Goal: Task Accomplishment & Management: Complete application form

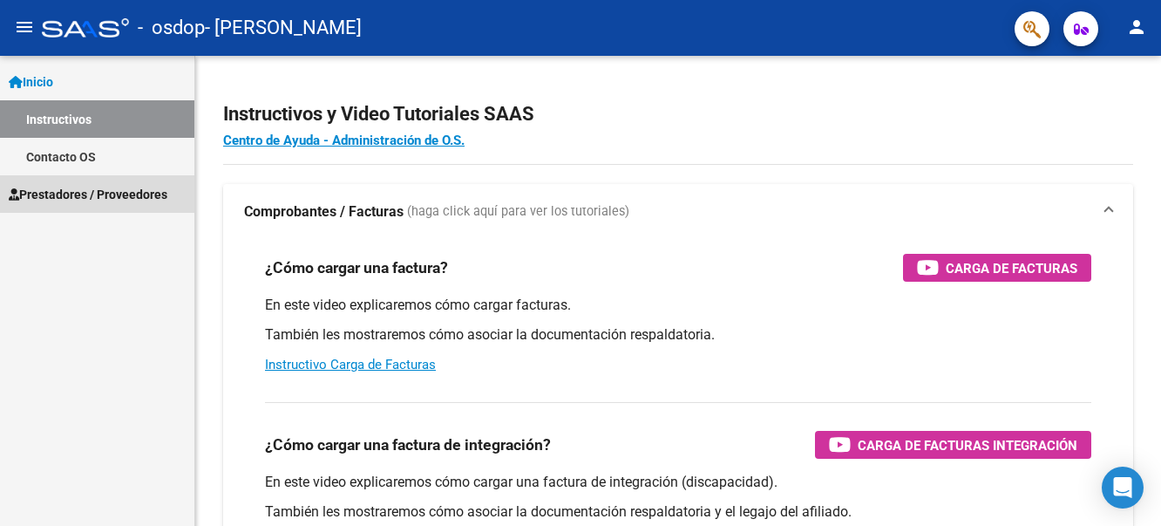
click at [65, 188] on span "Prestadores / Proveedores" at bounding box center [88, 194] width 159 height 19
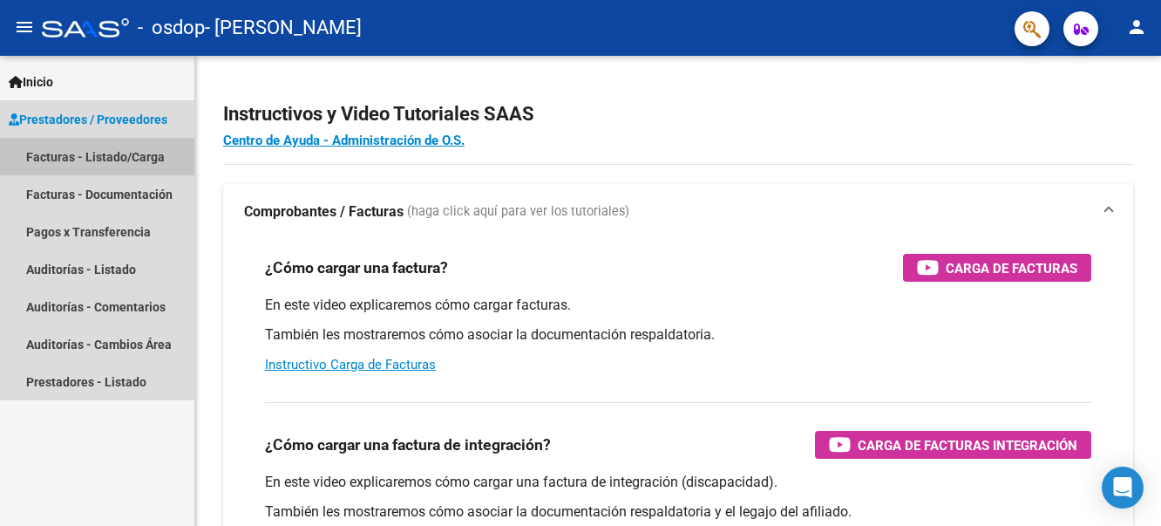
click at [112, 153] on link "Facturas - Listado/Carga" at bounding box center [97, 156] width 194 height 37
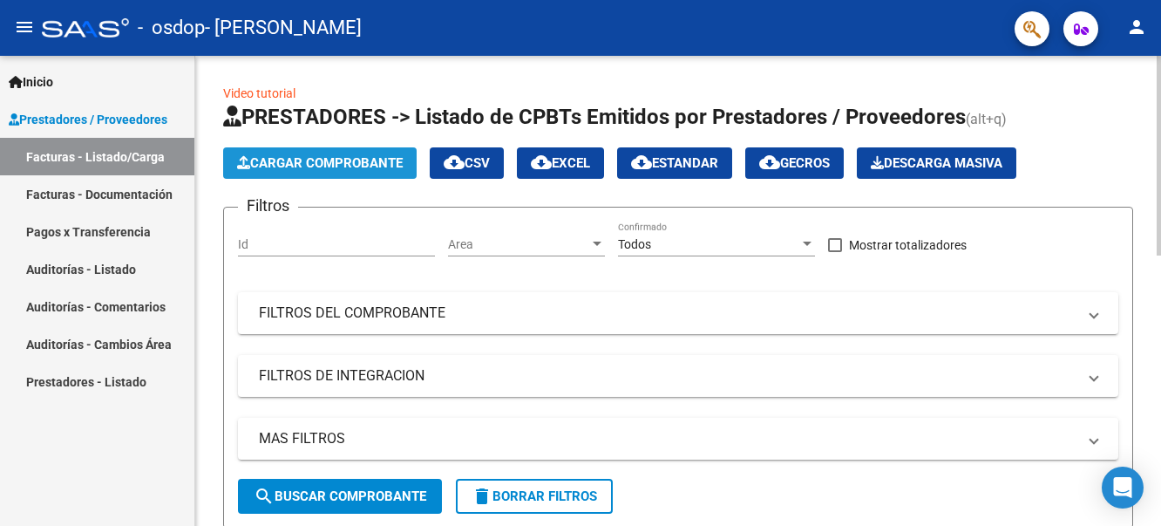
click at [292, 157] on span "Cargar Comprobante" at bounding box center [320, 163] width 166 height 16
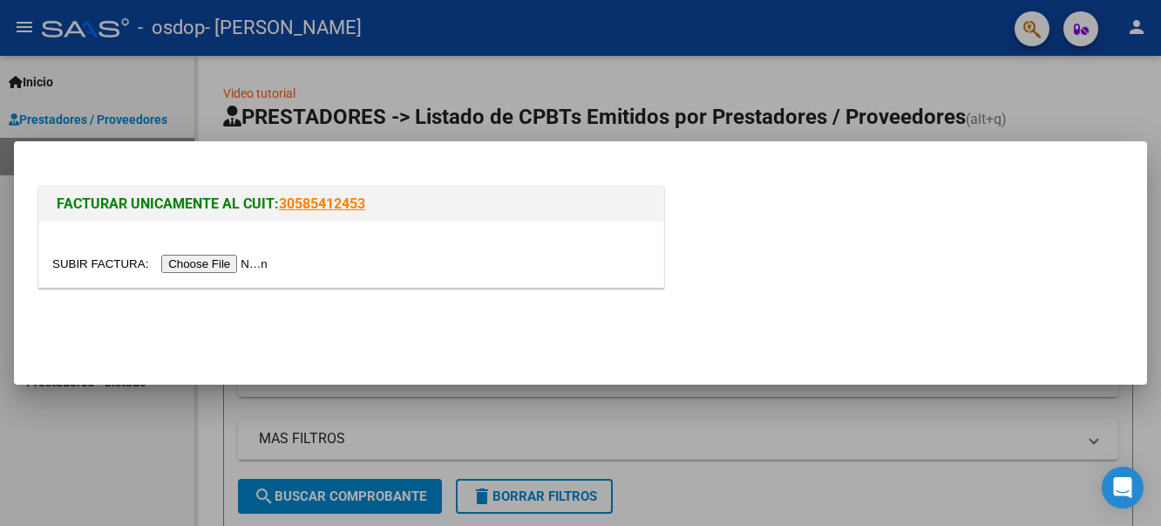
click at [208, 269] on input "file" at bounding box center [162, 264] width 221 height 18
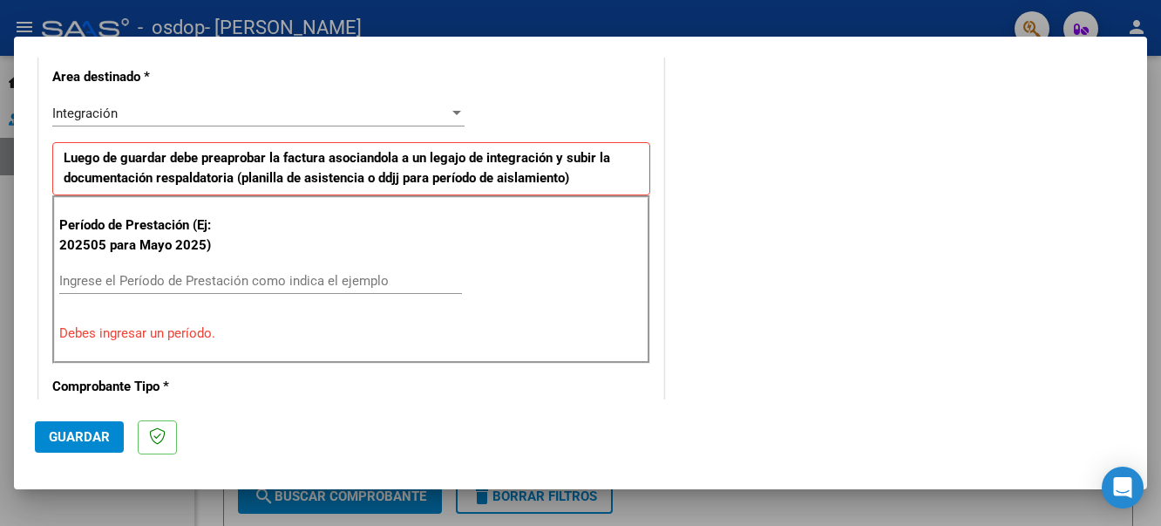
scroll to position [439, 0]
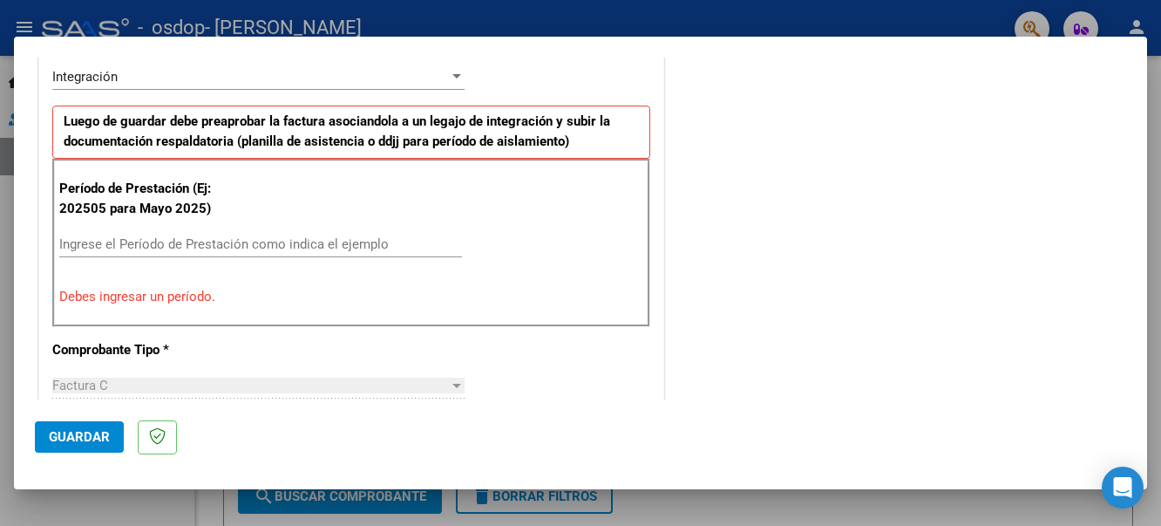
click at [182, 238] on input "Ingrese el Período de Prestación como indica el ejemplo" at bounding box center [260, 244] width 403 height 16
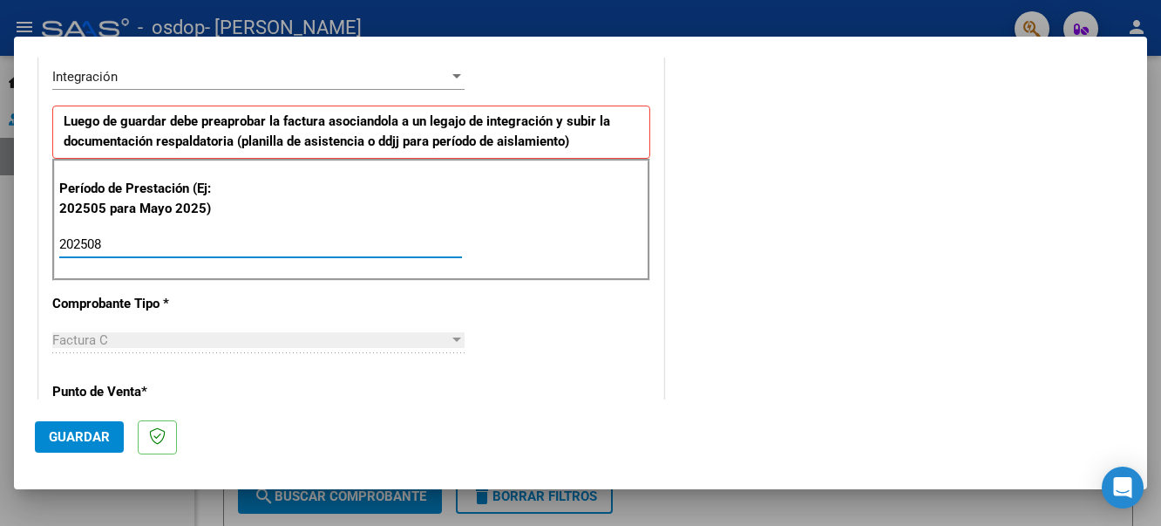
type input "202508"
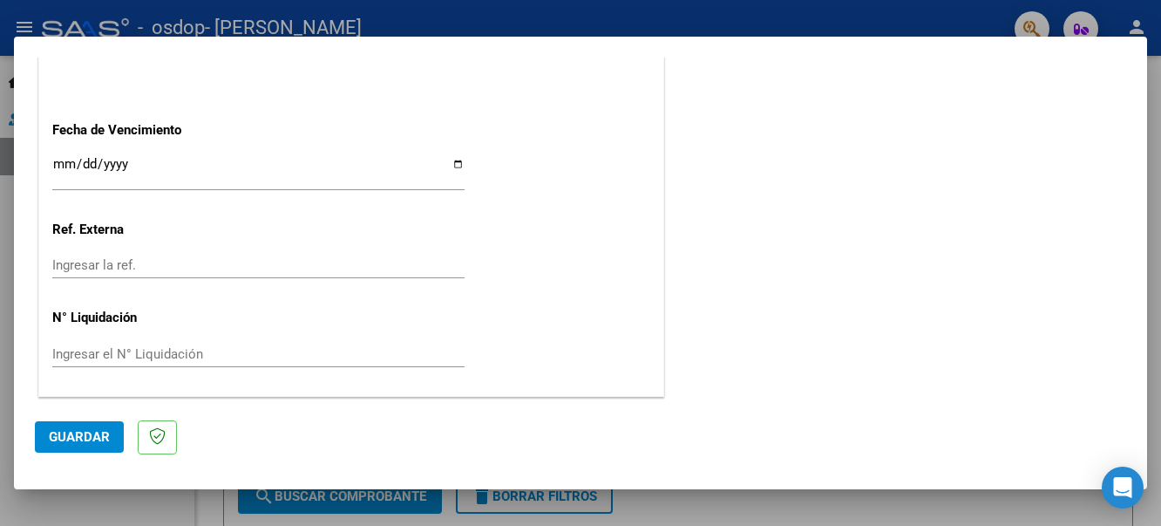
scroll to position [1193, 0]
click at [76, 436] on span "Guardar" at bounding box center [79, 437] width 61 height 16
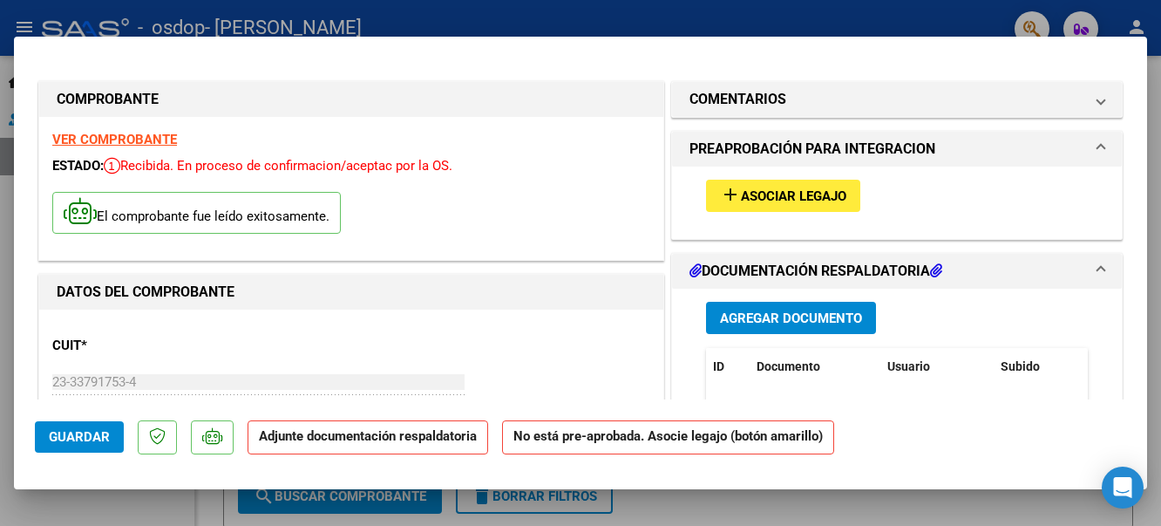
click at [761, 196] on span "Asociar Legajo" at bounding box center [793, 196] width 105 height 16
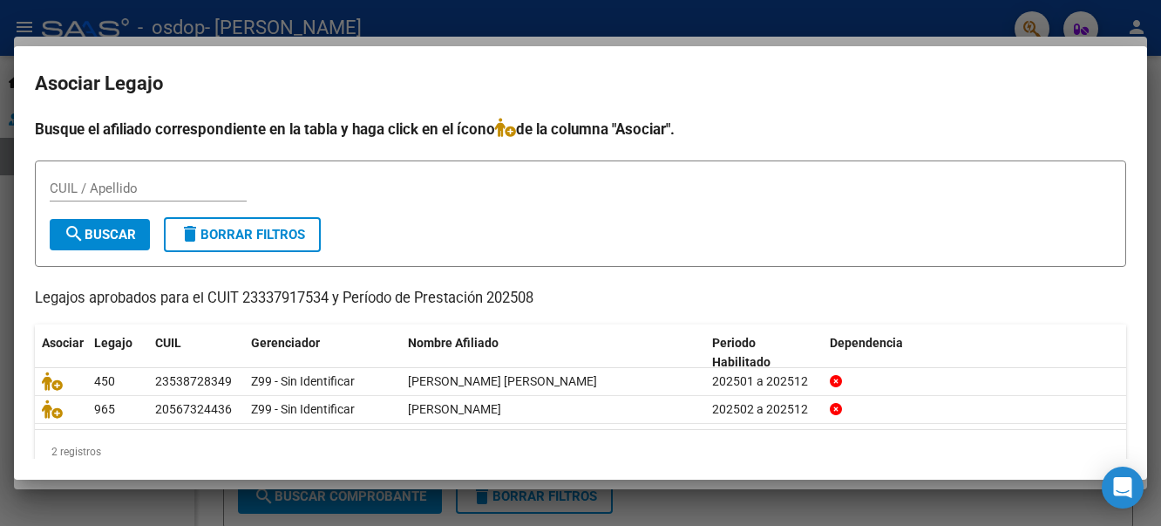
scroll to position [31, 0]
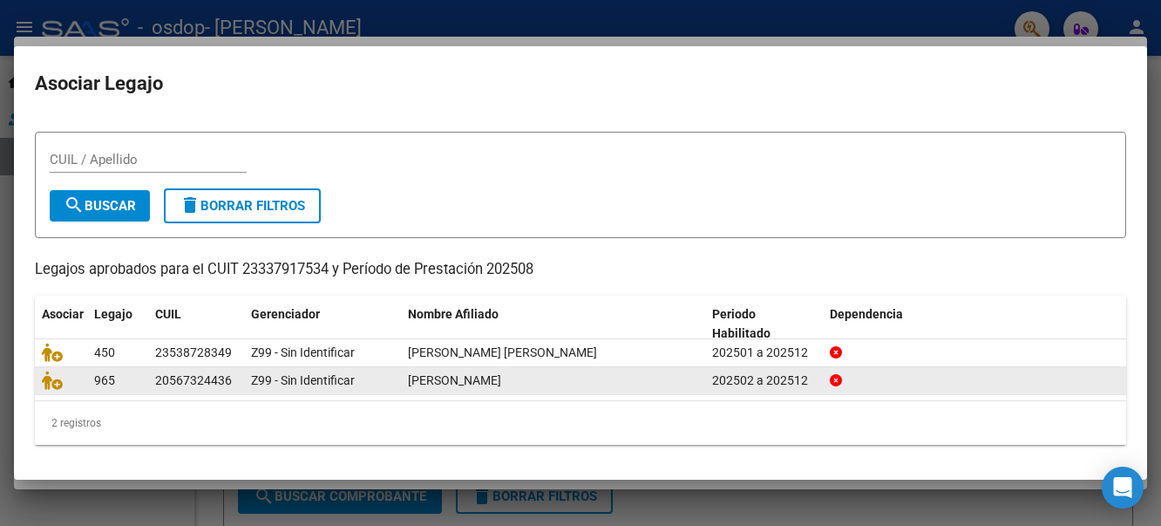
click at [448, 378] on span "[PERSON_NAME]" at bounding box center [454, 380] width 93 height 14
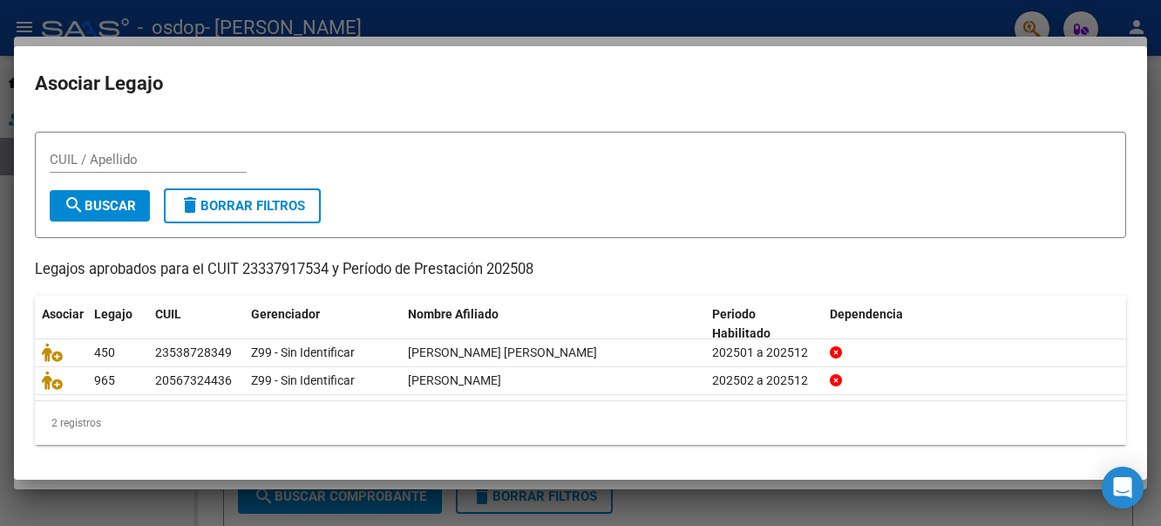
click at [97, 153] on input "CUIL / Apellido" at bounding box center [148, 160] width 197 height 16
type input "[PERSON_NAME]"
click at [78, 208] on mat-icon "search" at bounding box center [74, 204] width 21 height 21
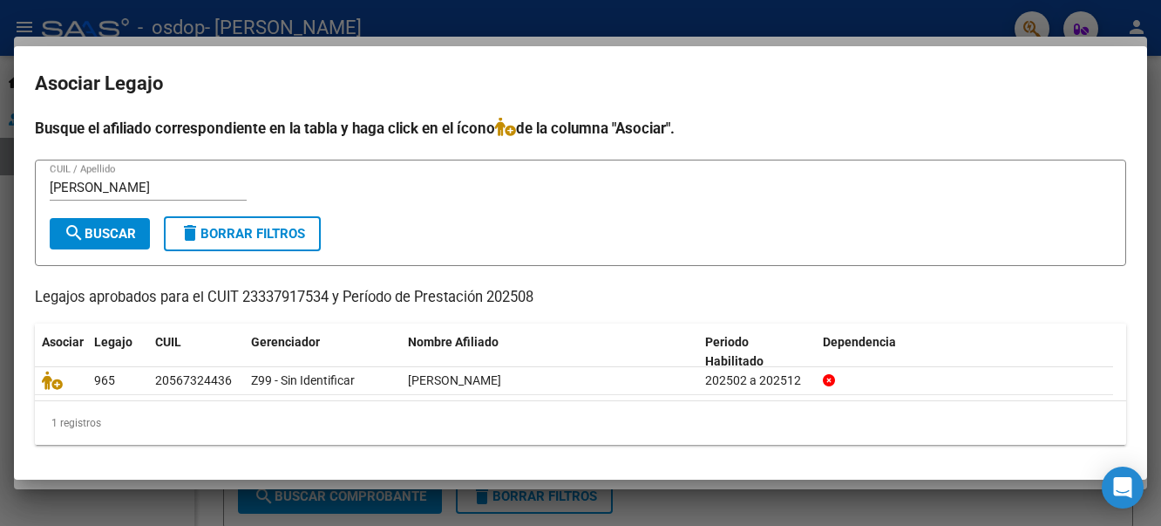
scroll to position [2, 0]
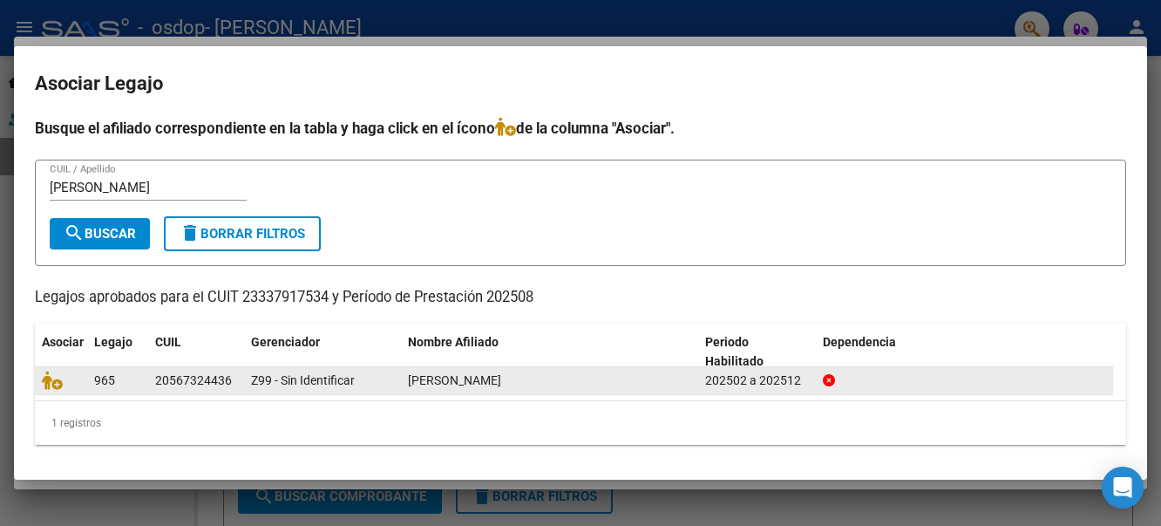
click at [391, 379] on div "Z99 - Sin Identificar" at bounding box center [322, 381] width 143 height 20
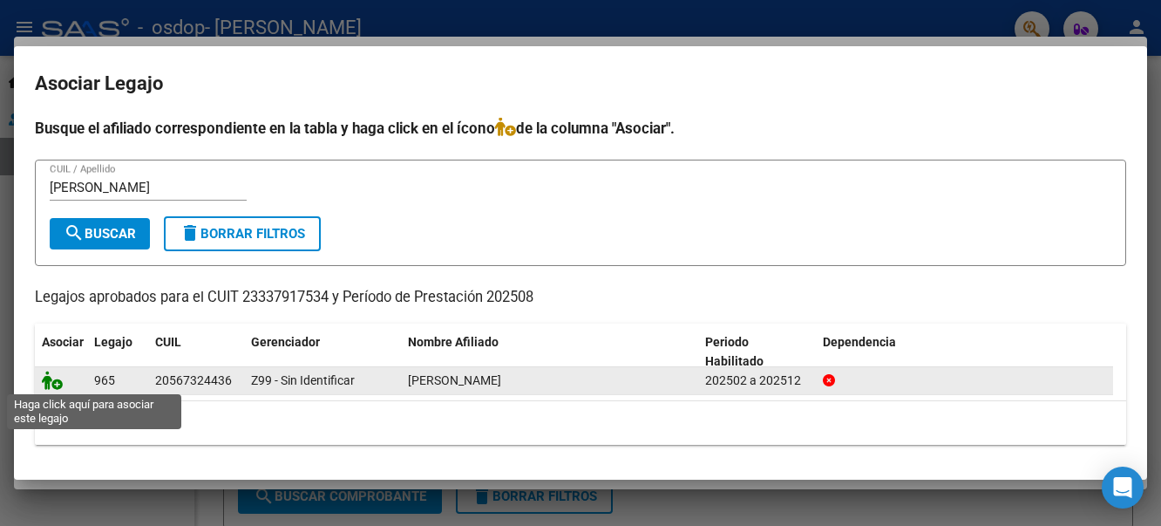
click at [55, 381] on icon at bounding box center [52, 380] width 21 height 19
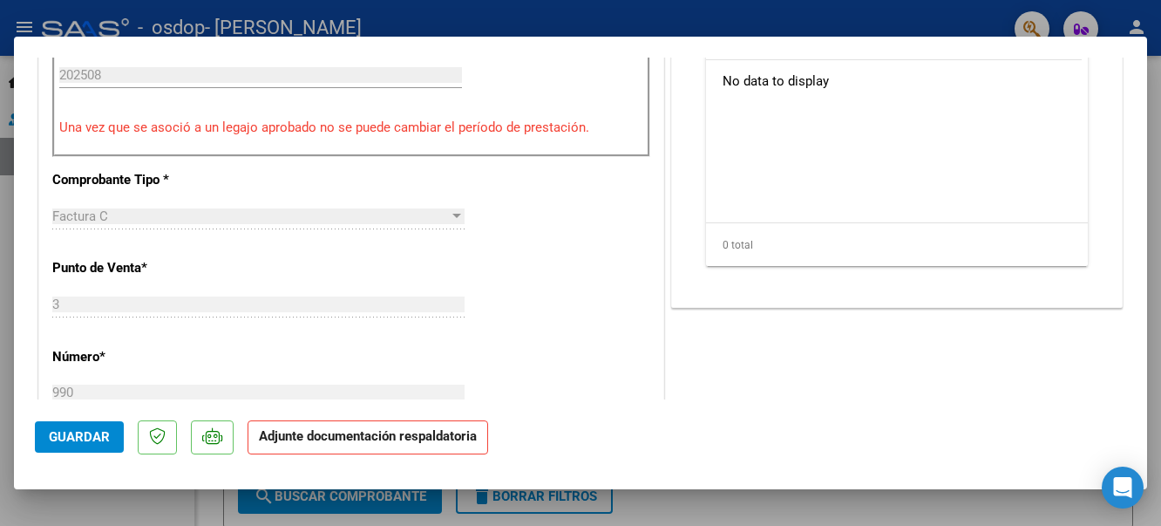
scroll to position [593, 0]
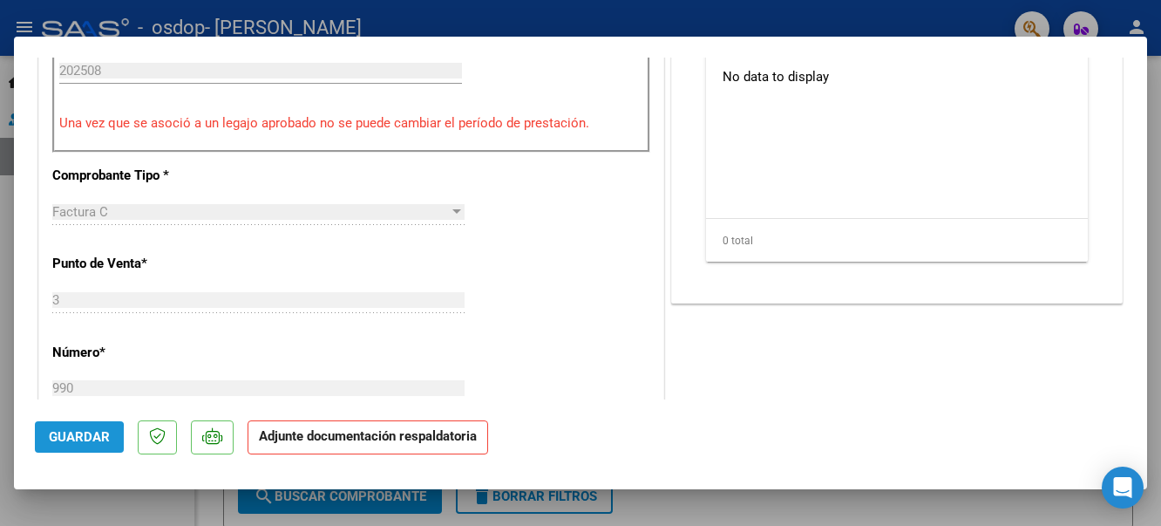
click at [50, 439] on span "Guardar" at bounding box center [79, 437] width 61 height 16
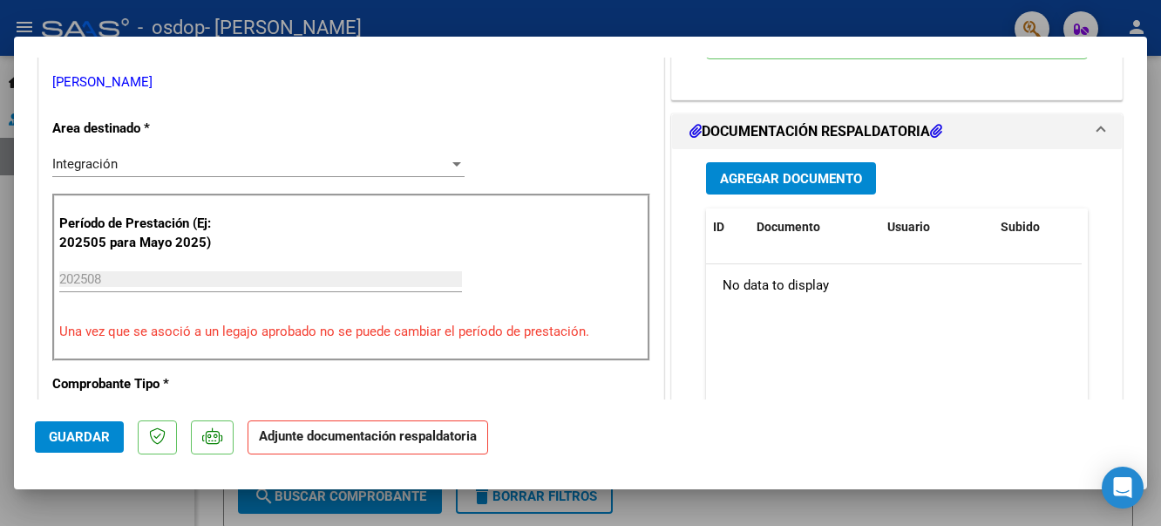
scroll to position [349, 0]
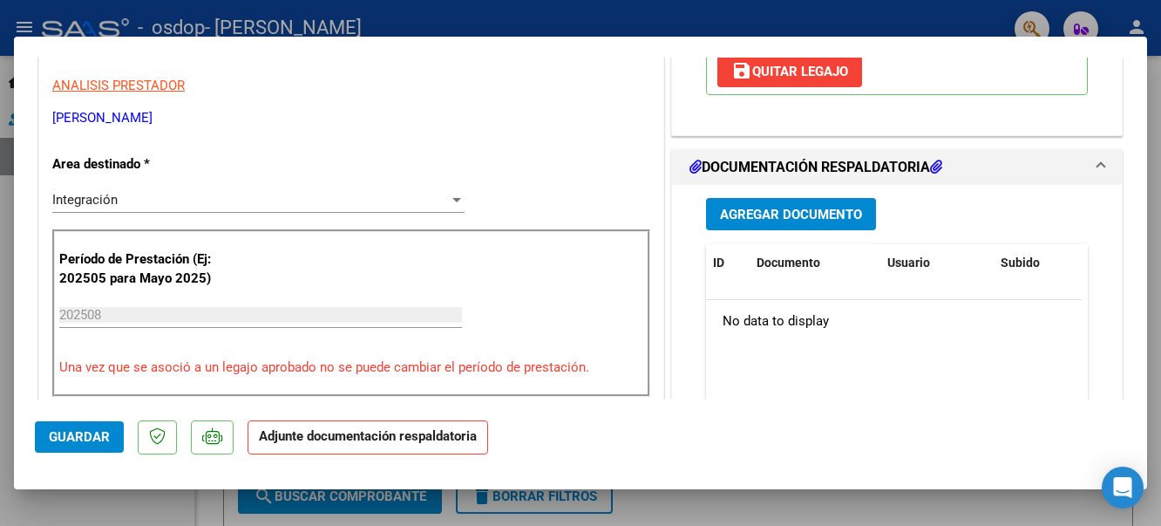
click at [734, 221] on span "Agregar Documento" at bounding box center [791, 215] width 142 height 16
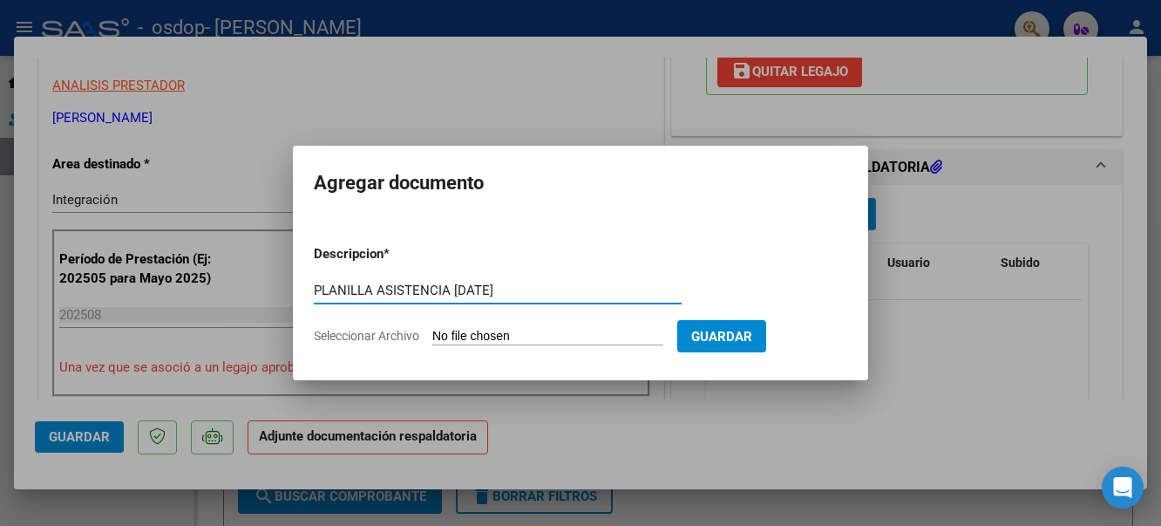
type input "PLANILLA ASISTENCIA [DATE]"
click at [599, 337] on input "Seleccionar Archivo" at bounding box center [547, 337] width 231 height 17
type input "C:\fakepath\PLANILLA DE ASISTENCIA FGIA [PERSON_NAME].pdf"
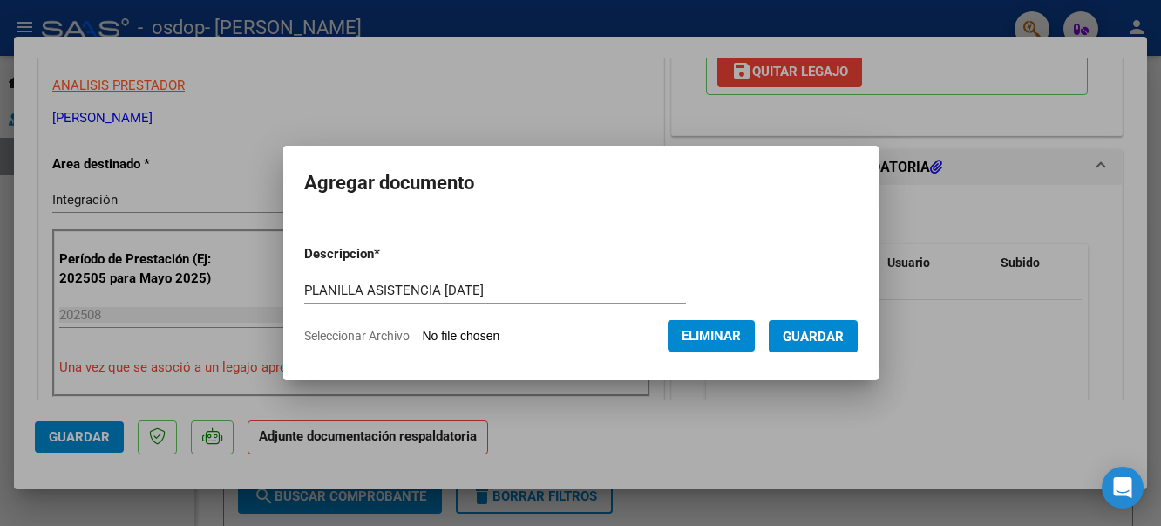
click at [811, 334] on span "Guardar" at bounding box center [813, 337] width 61 height 16
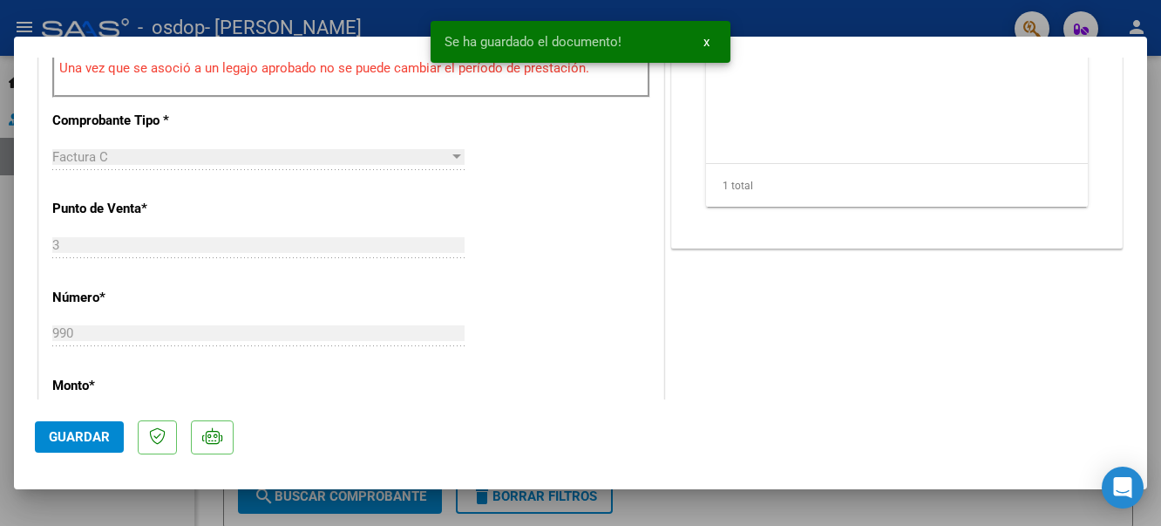
scroll to position [947, 0]
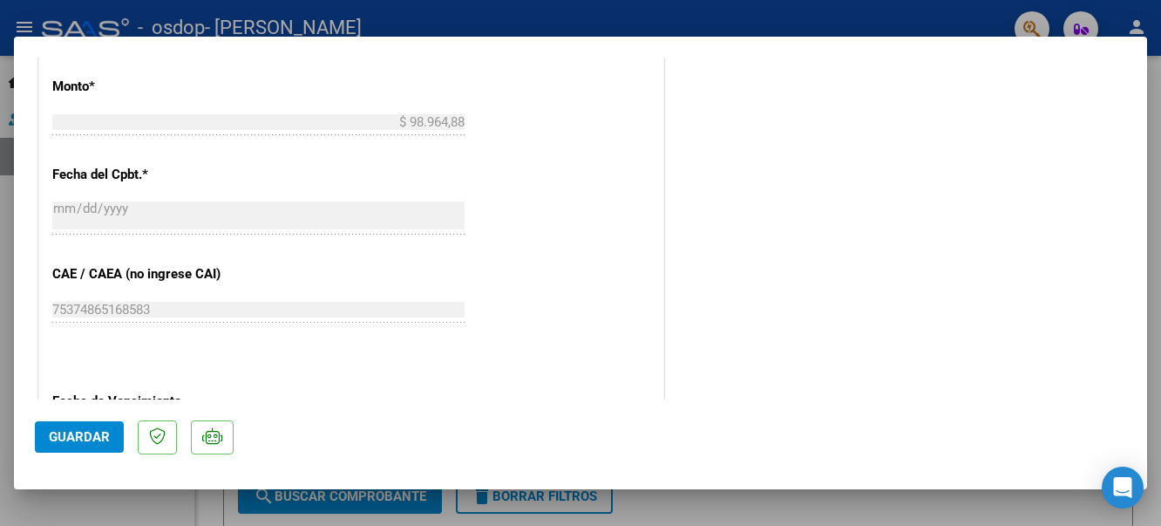
click at [55, 441] on span "Guardar" at bounding box center [79, 437] width 61 height 16
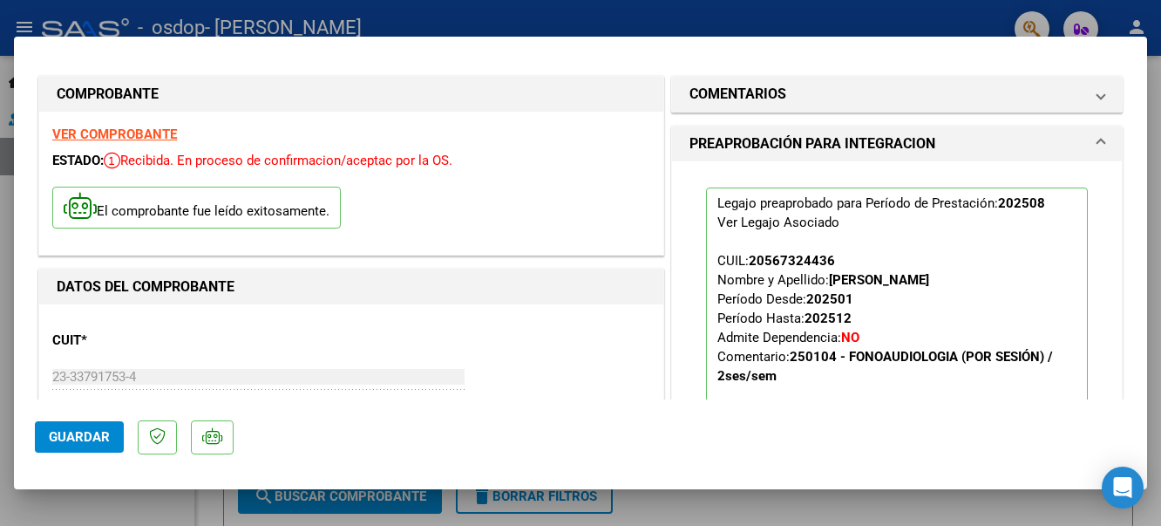
scroll to position [0, 0]
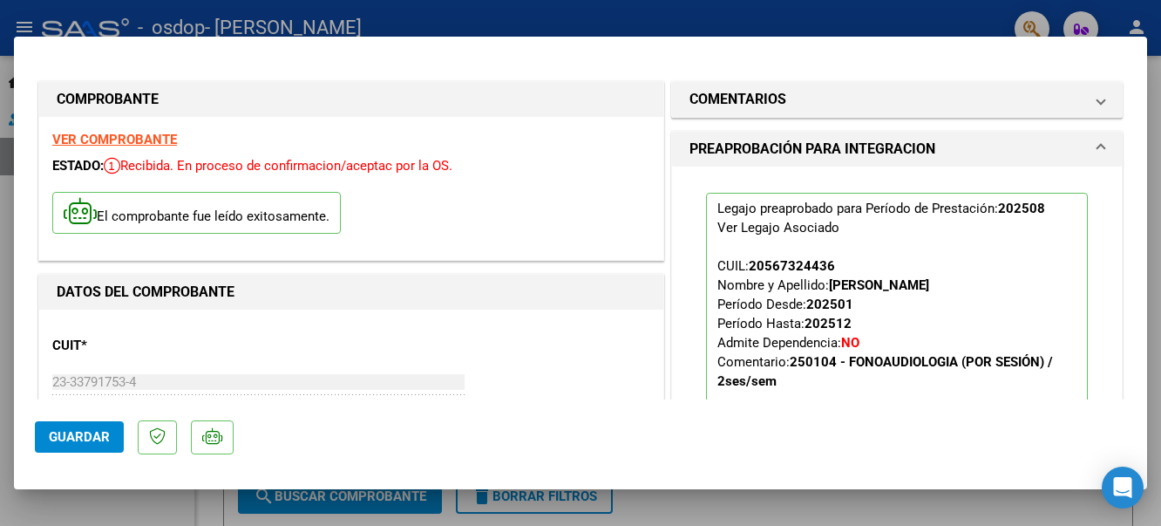
click at [865, 34] on div at bounding box center [580, 263] width 1161 height 526
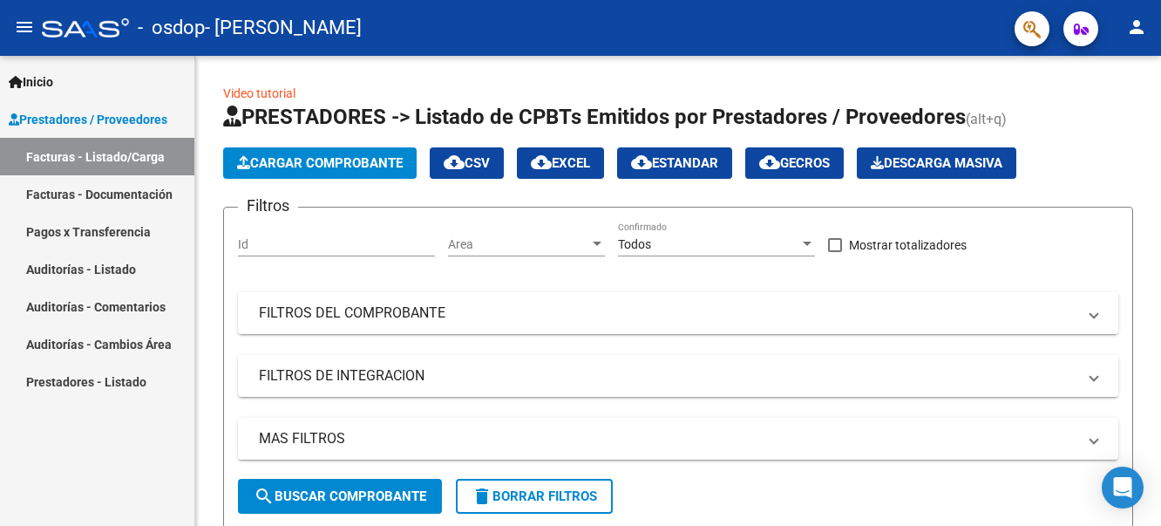
click at [151, 194] on link "Facturas - Documentación" at bounding box center [97, 193] width 194 height 37
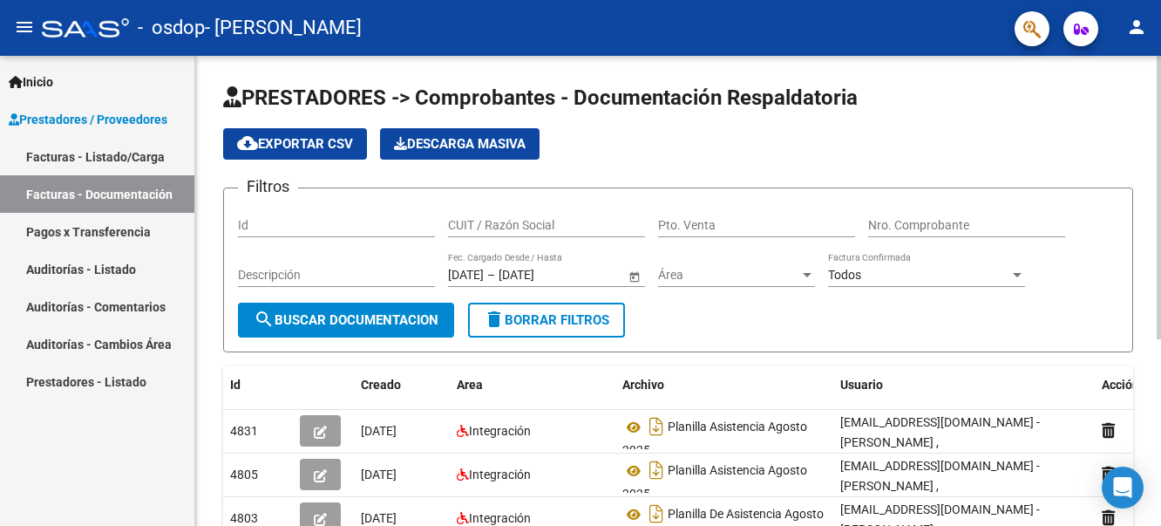
scroll to position [309, 0]
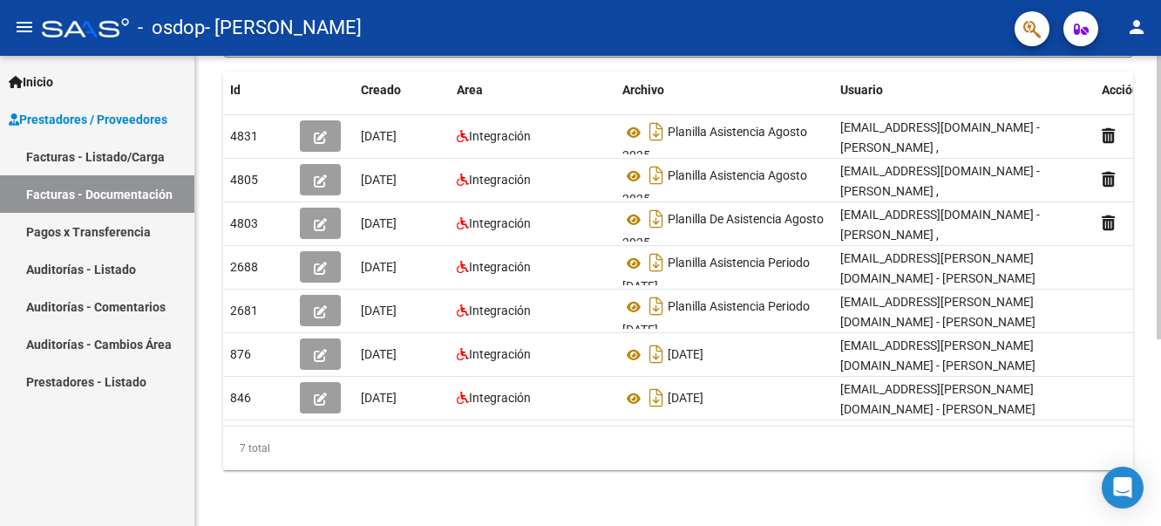
click at [1147, 348] on div at bounding box center [1159, 291] width 4 height 470
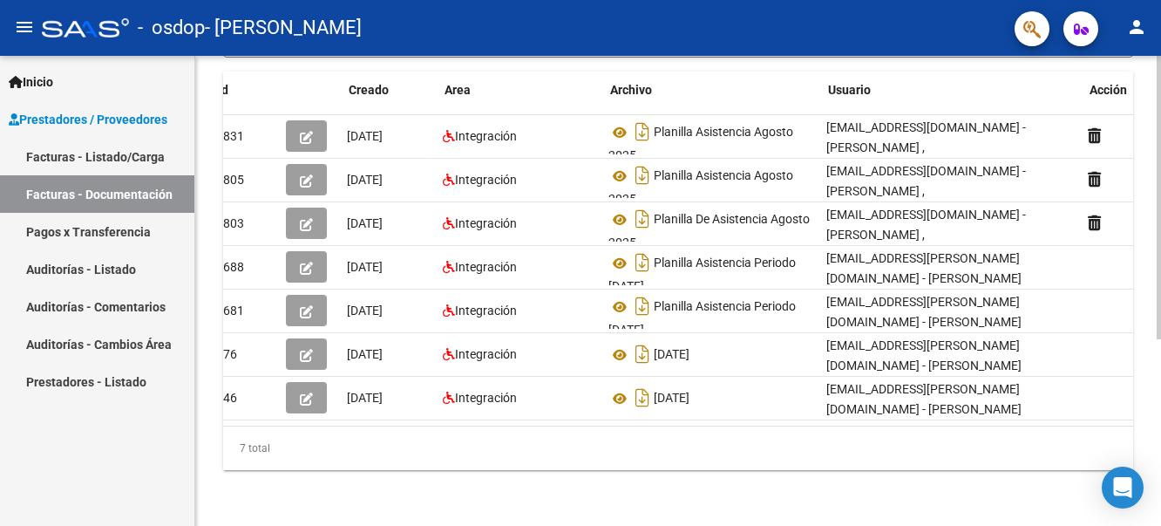
scroll to position [0, 0]
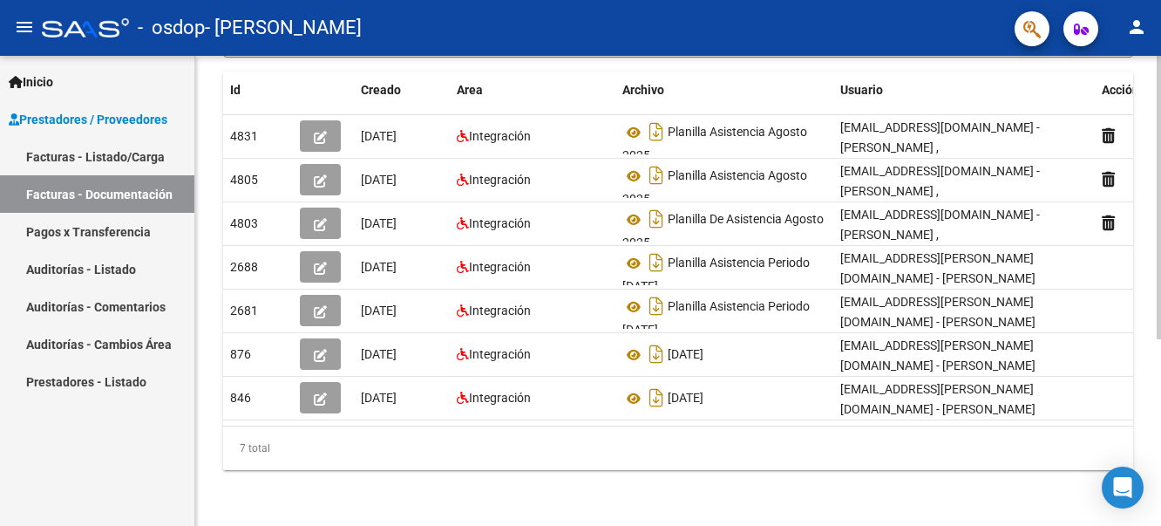
click at [1147, 223] on div "PRESTADORES -> Comprobantes - Documentación Respaldatoria cloud_download Export…" at bounding box center [678, 143] width 966 height 765
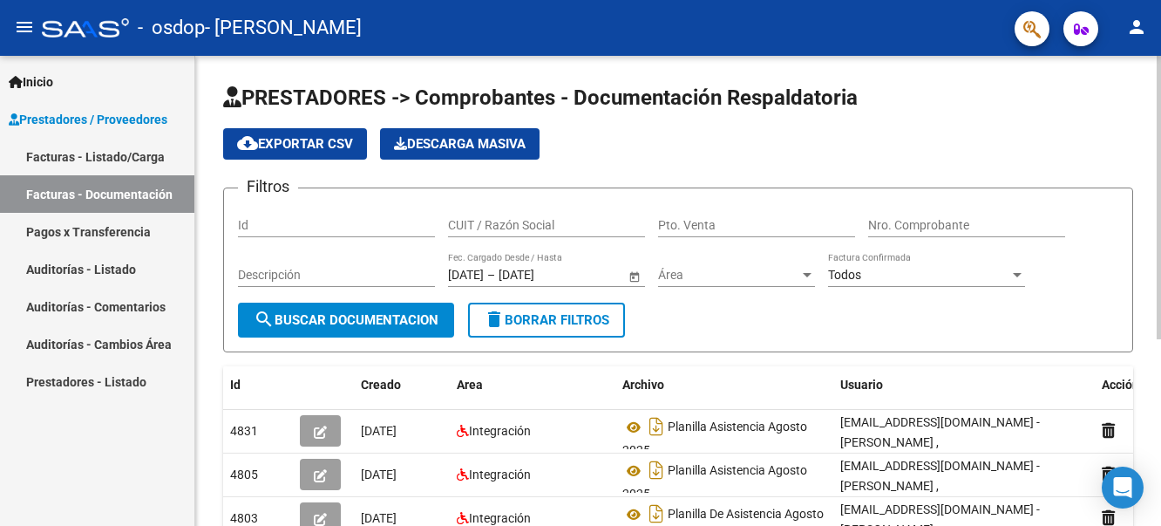
click at [1147, 228] on div at bounding box center [1159, 291] width 4 height 470
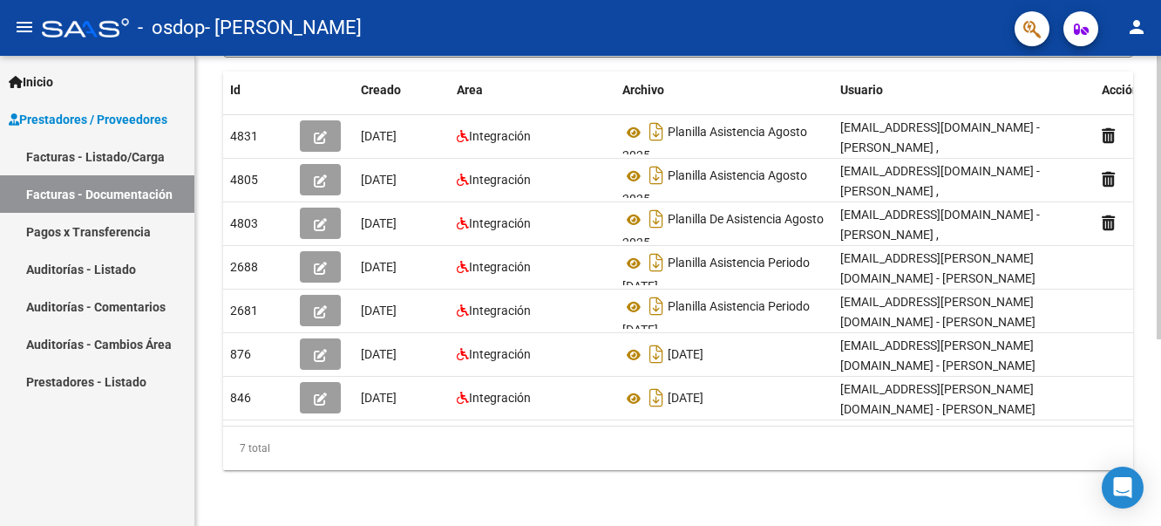
click at [1147, 345] on div at bounding box center [1159, 291] width 4 height 470
click at [91, 228] on link "Pagos x Transferencia" at bounding box center [97, 231] width 194 height 37
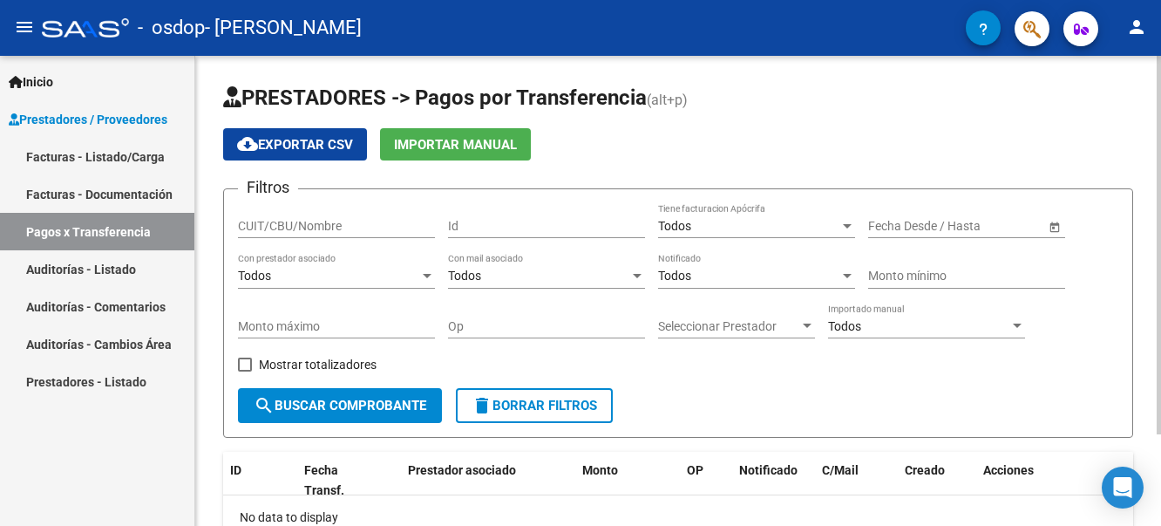
scroll to position [113, 0]
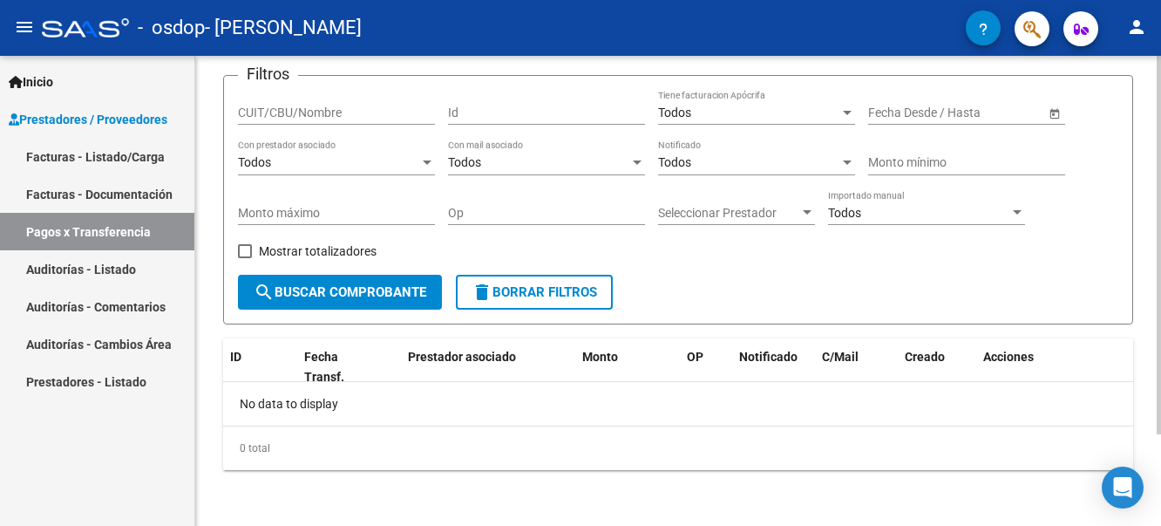
click at [1147, 442] on div at bounding box center [1159, 291] width 4 height 470
click at [1147, 442] on div at bounding box center [1159, 336] width 4 height 378
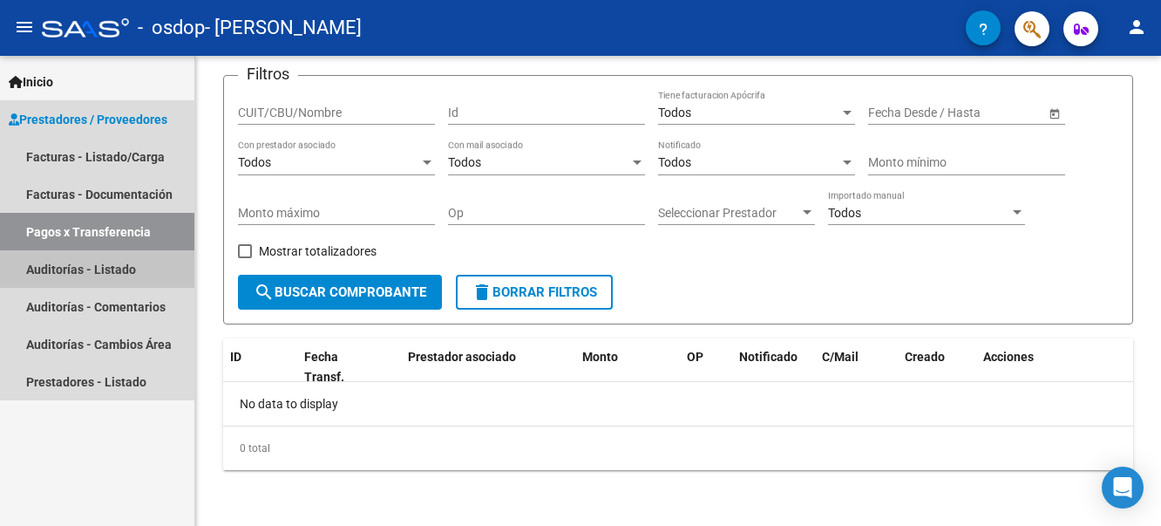
click at [100, 252] on link "Auditorías - Listado" at bounding box center [97, 268] width 194 height 37
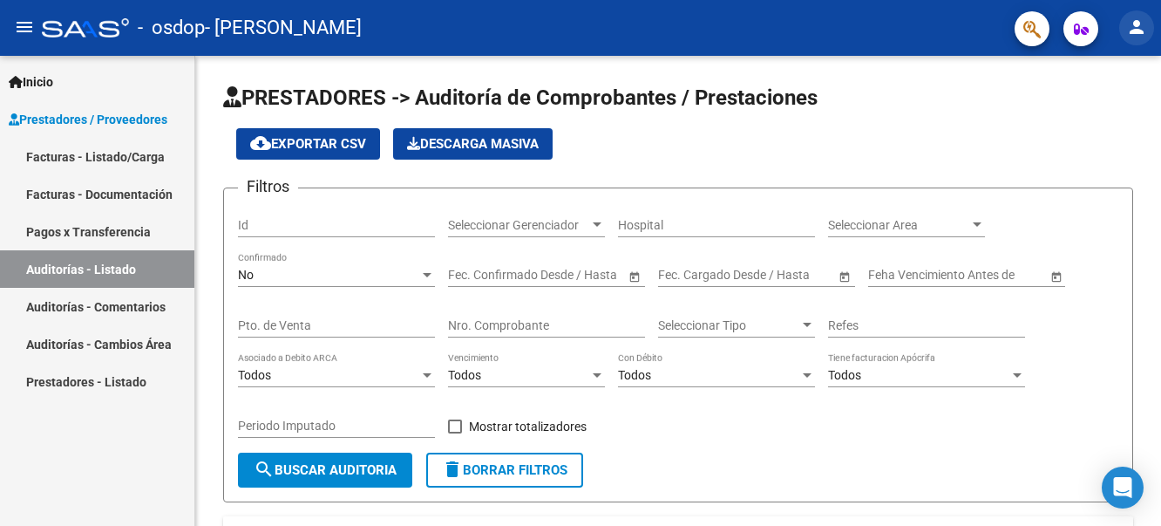
click at [1139, 32] on mat-icon "person" at bounding box center [1136, 27] width 21 height 21
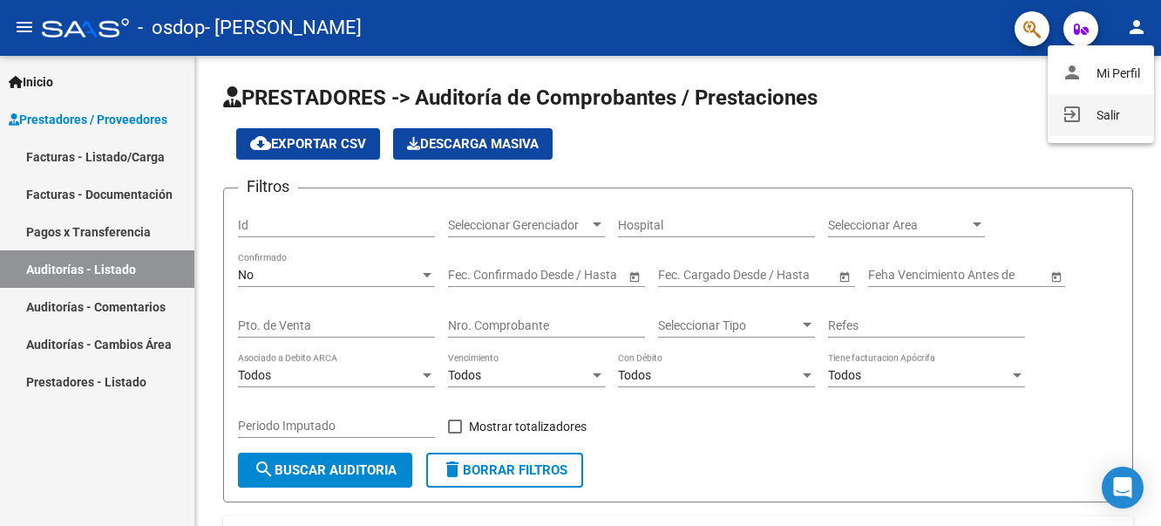
click at [1105, 119] on button "exit_to_app Salir" at bounding box center [1101, 115] width 106 height 42
